Goal: Task Accomplishment & Management: Complete application form

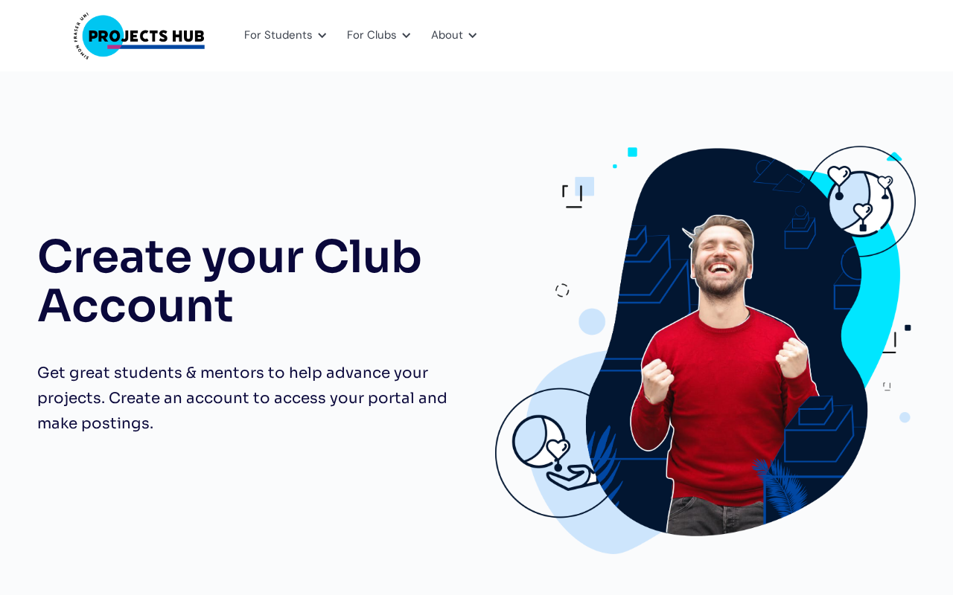
scroll to position [1054, 0]
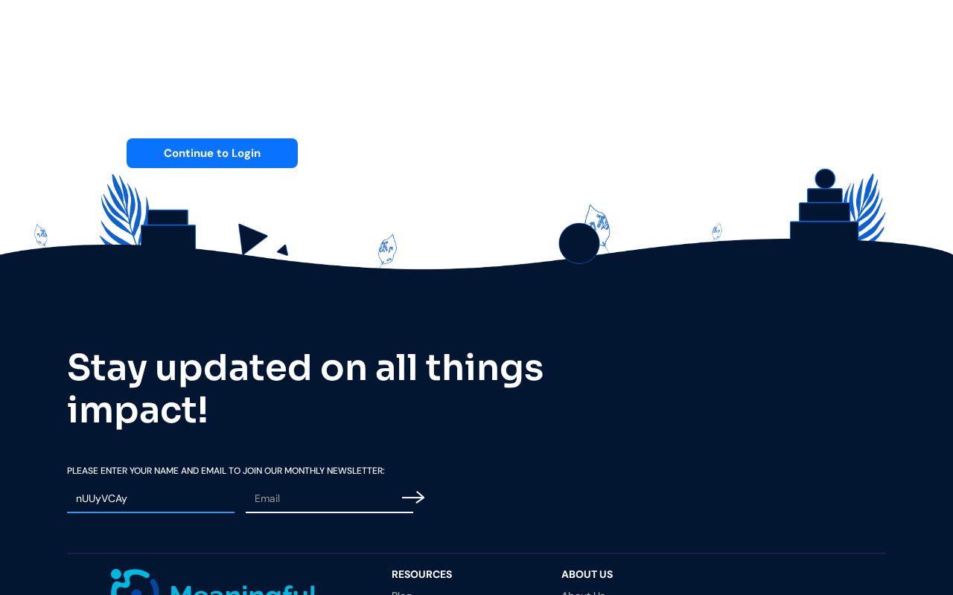
type input "nUUyVCAy"
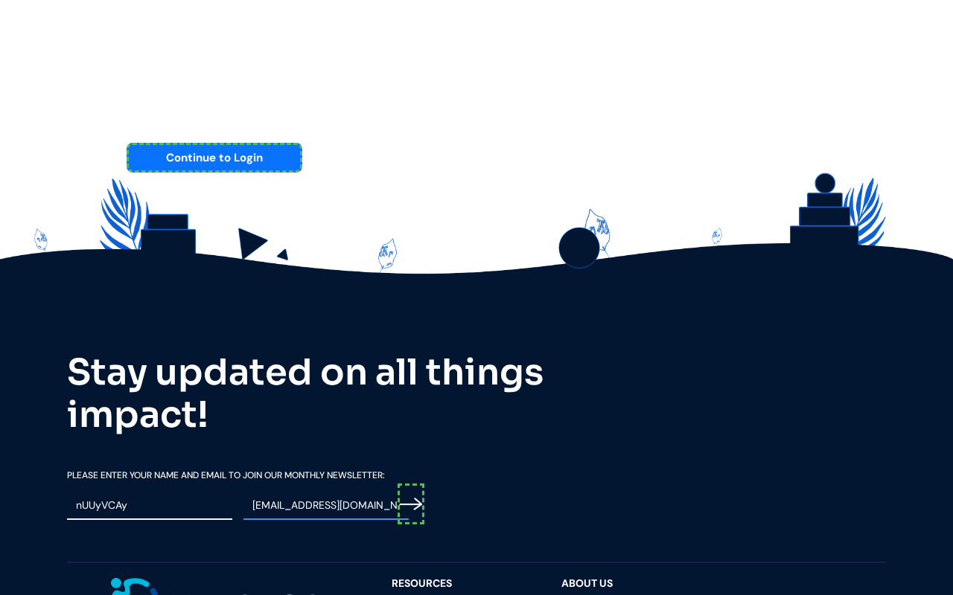
scroll to position [1058, 0]
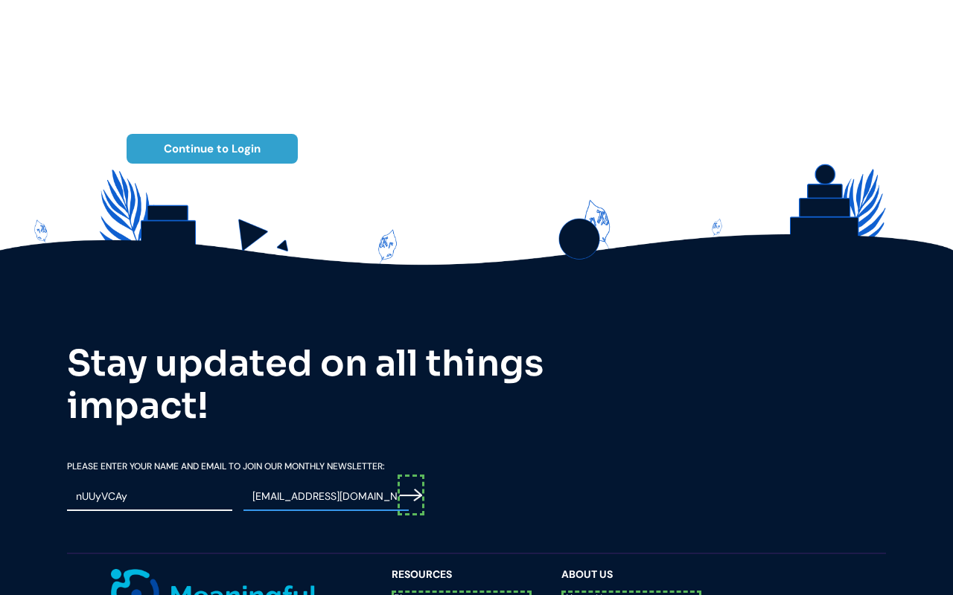
type input "[EMAIL_ADDRESS][DOMAIN_NAME]"
click at [413, 475] on input "Email Form" at bounding box center [410, 495] width 27 height 41
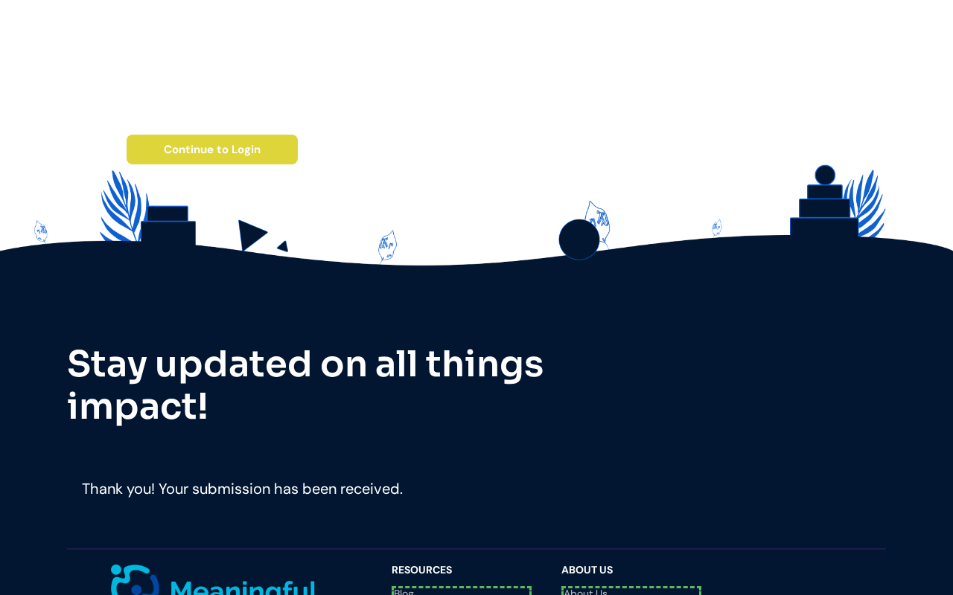
click at [461, 586] on link "Blog" at bounding box center [461, 593] width 140 height 15
click at [631, 586] on link "About Us" at bounding box center [631, 591] width 140 height 10
